Goal: Task Accomplishment & Management: Manage account settings

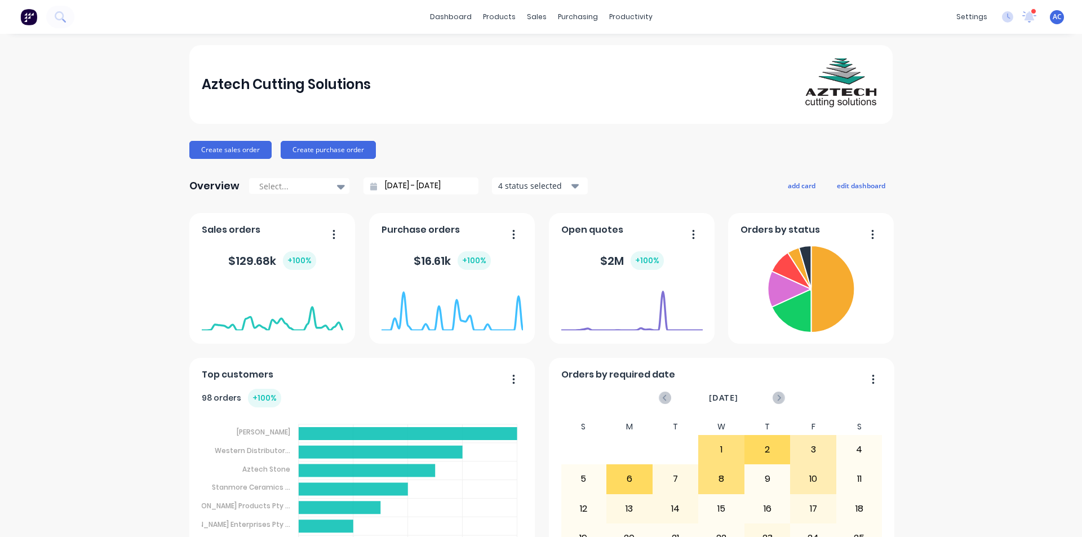
click at [1052, 16] on span "AC" at bounding box center [1056, 17] width 9 height 10
click at [949, 140] on div "Sign out" at bounding box center [960, 141] width 30 height 10
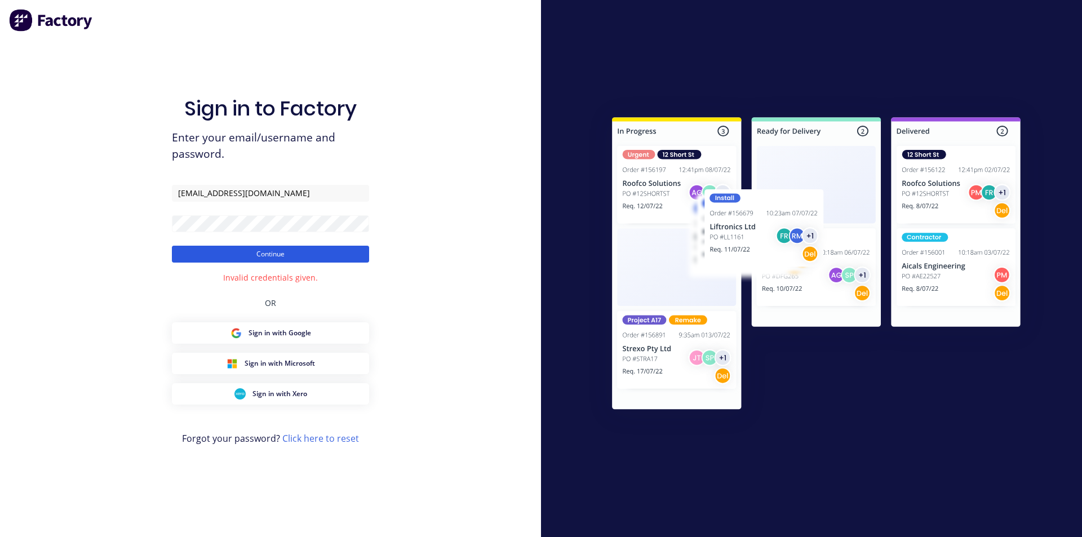
click at [278, 254] on button "Continue" at bounding box center [270, 254] width 197 height 17
click at [211, 195] on input "[EMAIL_ADDRESS][DOMAIN_NAME]" at bounding box center [270, 193] width 197 height 17
type input "[PERSON_NAME][EMAIL_ADDRESS][DOMAIN_NAME][PERSON_NAME]"
click at [223, 253] on button "Continue" at bounding box center [270, 254] width 197 height 17
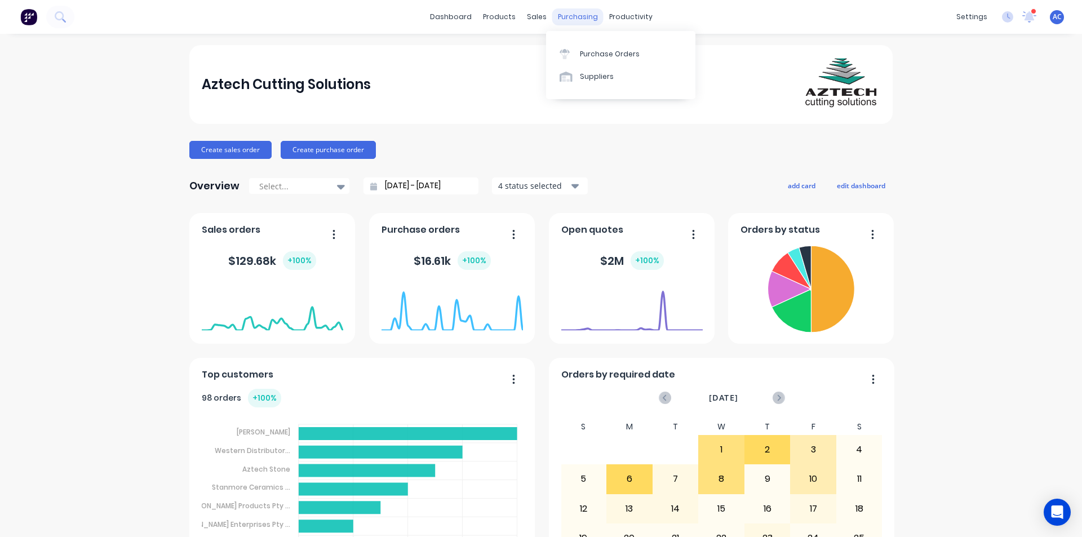
click at [576, 16] on div "purchasing" at bounding box center [577, 16] width 51 height 17
click at [631, 54] on div "Workflow" at bounding box center [646, 54] width 34 height 10
